Goal: Find specific page/section: Find specific page/section

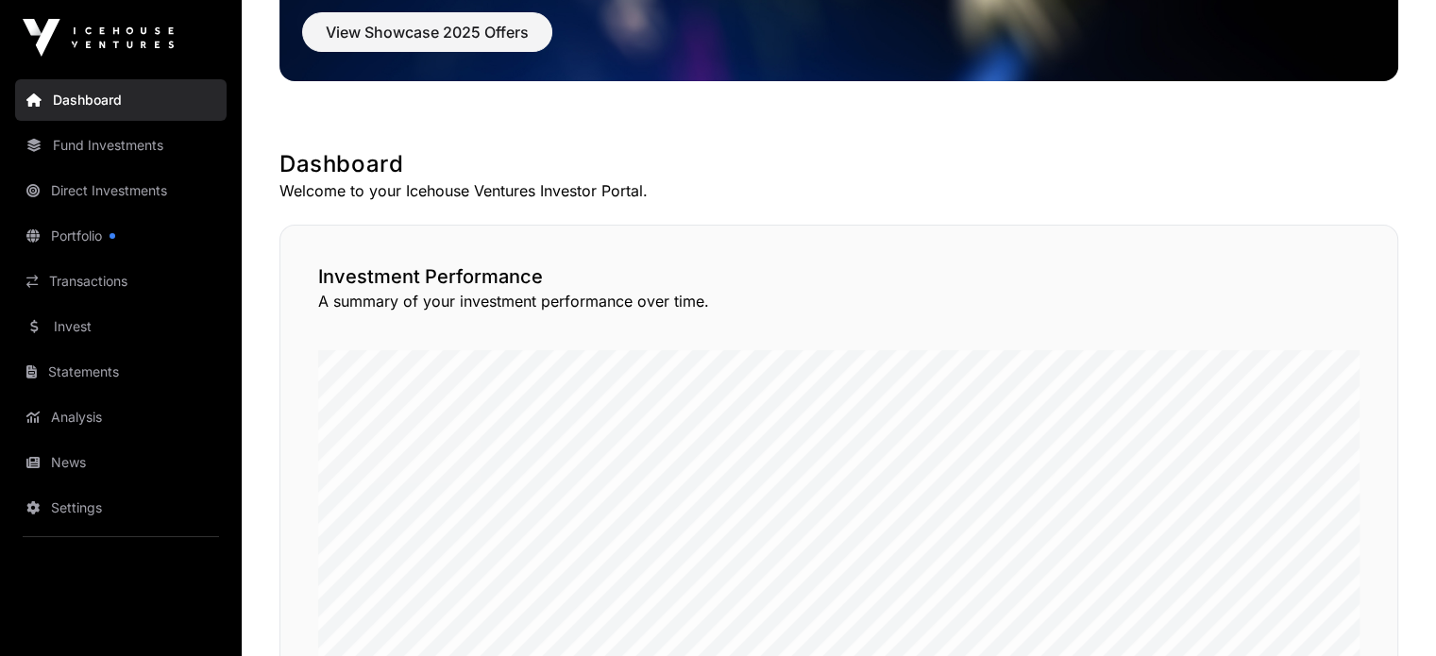
scroll to position [283, 0]
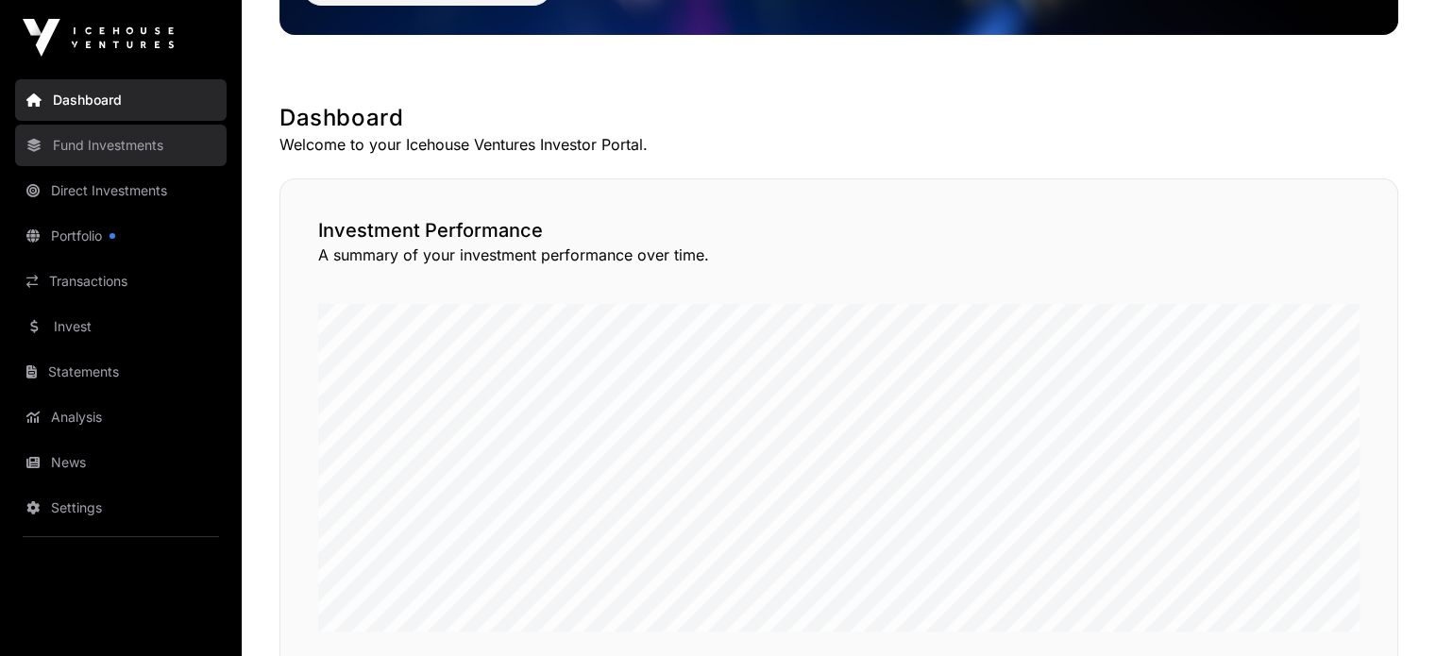
click at [147, 144] on link "Fund Investments" at bounding box center [121, 146] width 212 height 42
click at [121, 150] on link "Fund Investments" at bounding box center [121, 146] width 212 height 42
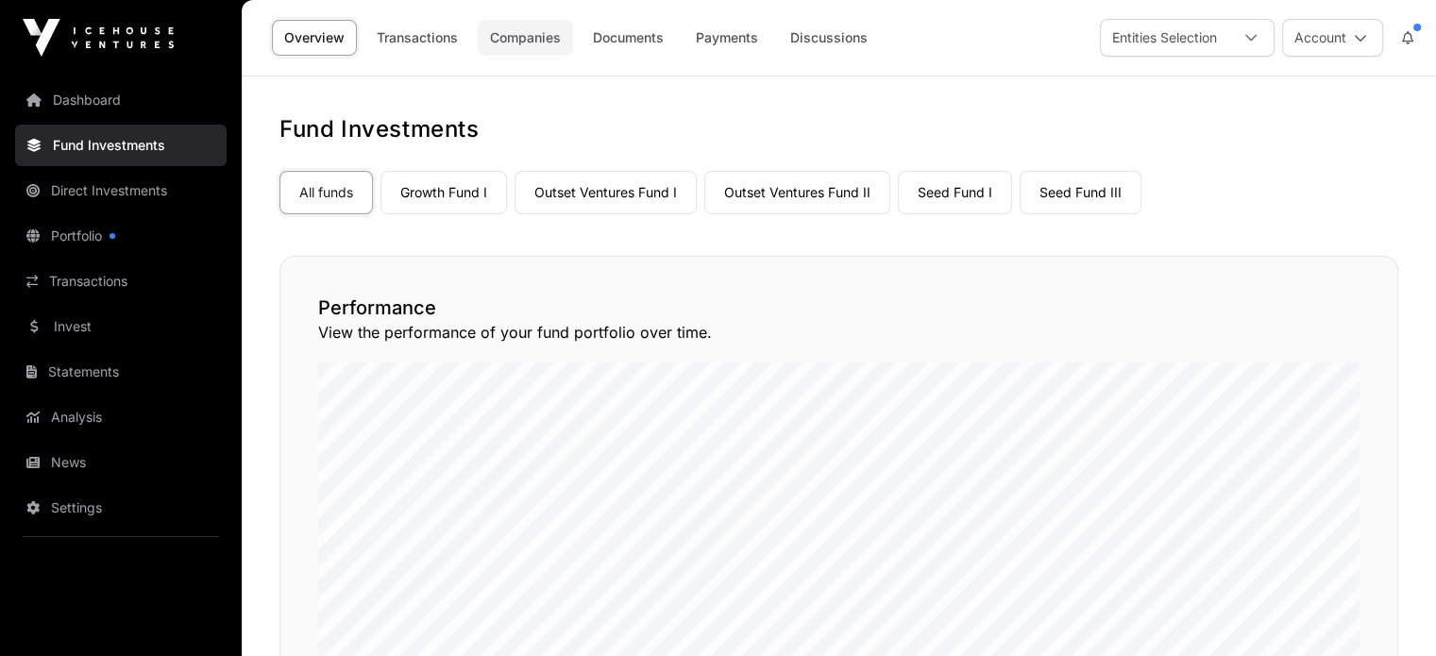
click at [539, 43] on link "Companies" at bounding box center [525, 38] width 95 height 36
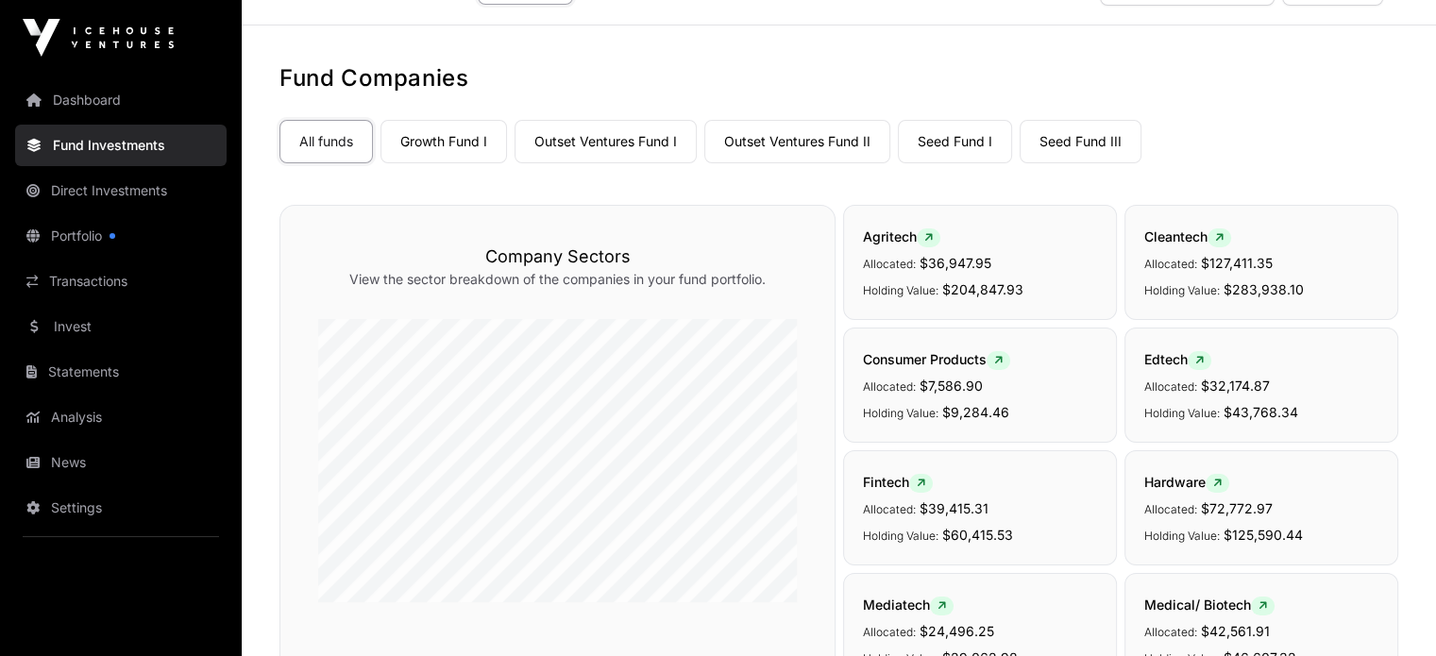
scroll to position [94, 0]
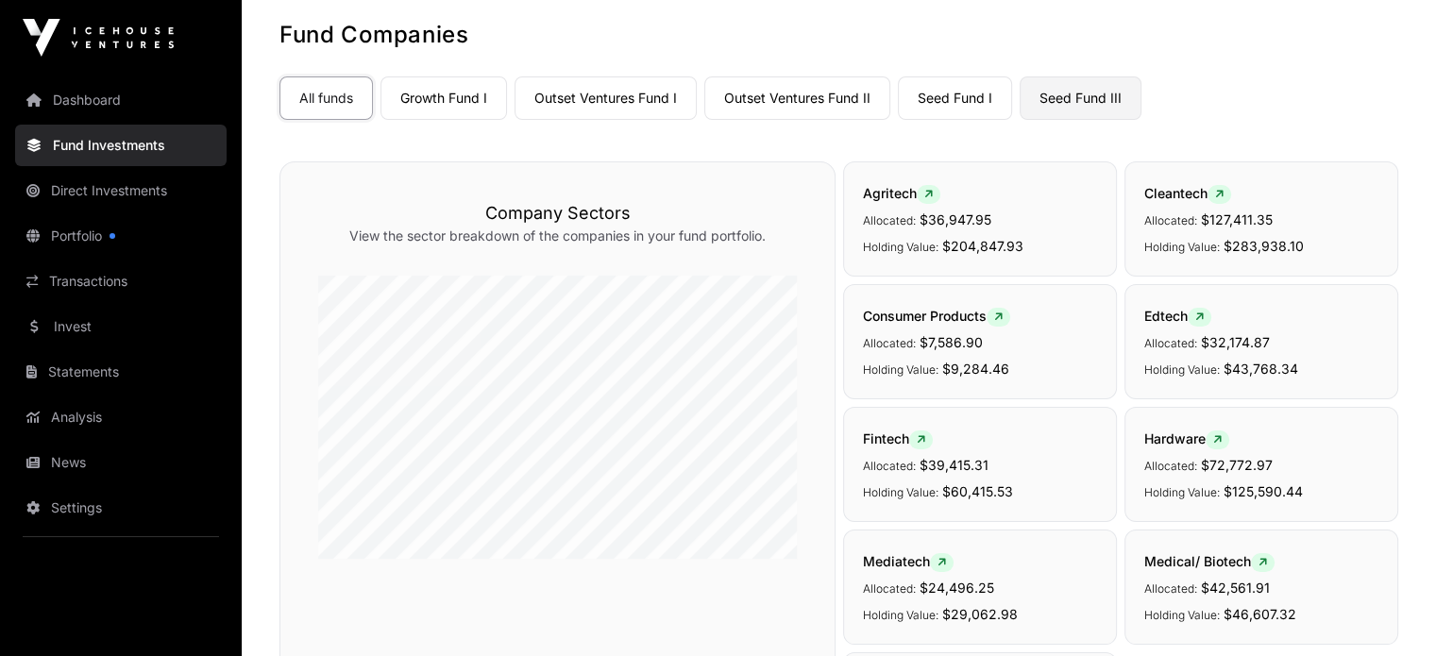
click at [1074, 96] on link "Seed Fund III" at bounding box center [1081, 97] width 122 height 43
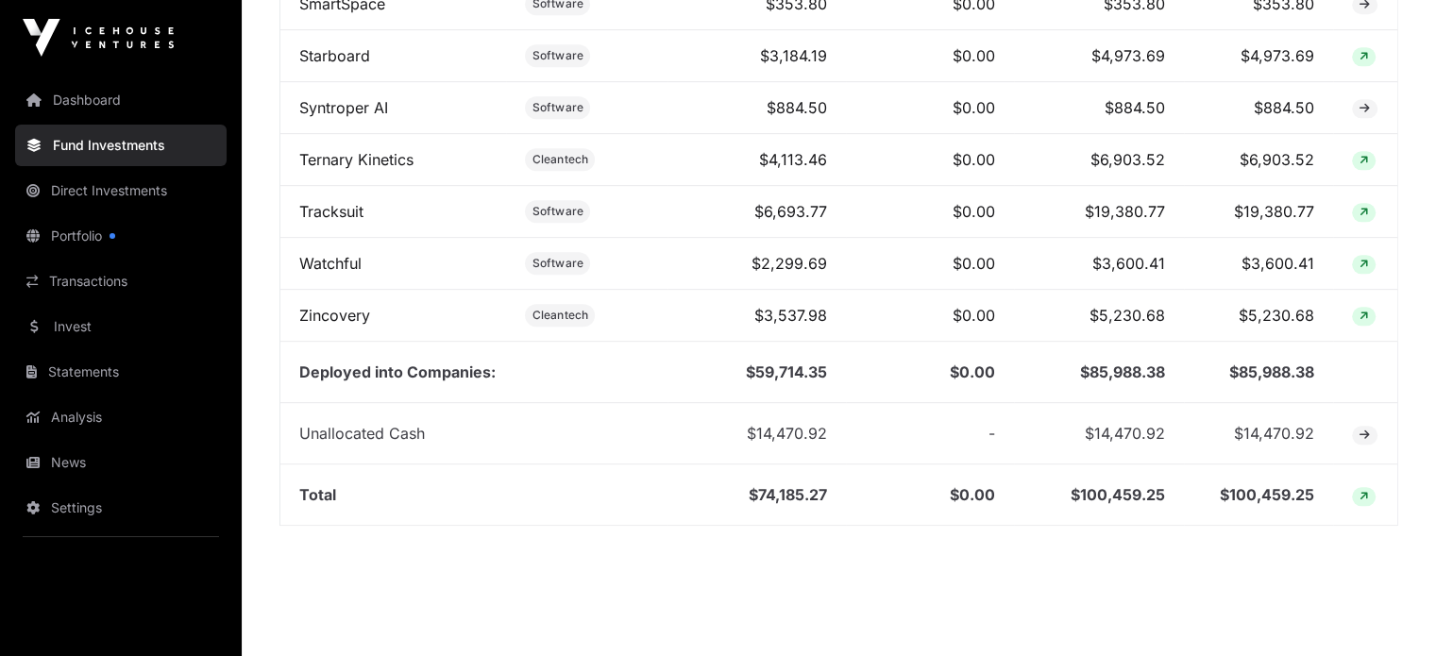
scroll to position [2172, 0]
